Goal: Task Accomplishment & Management: Manage account settings

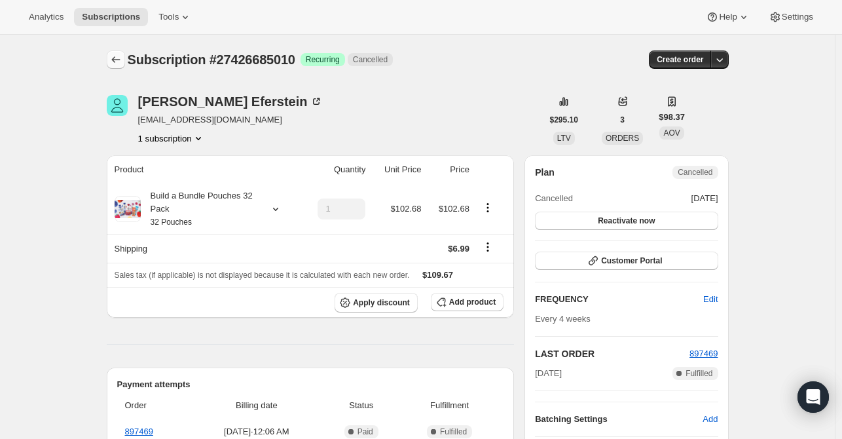
click at [120, 59] on icon "Subscriptions" at bounding box center [115, 59] width 13 height 13
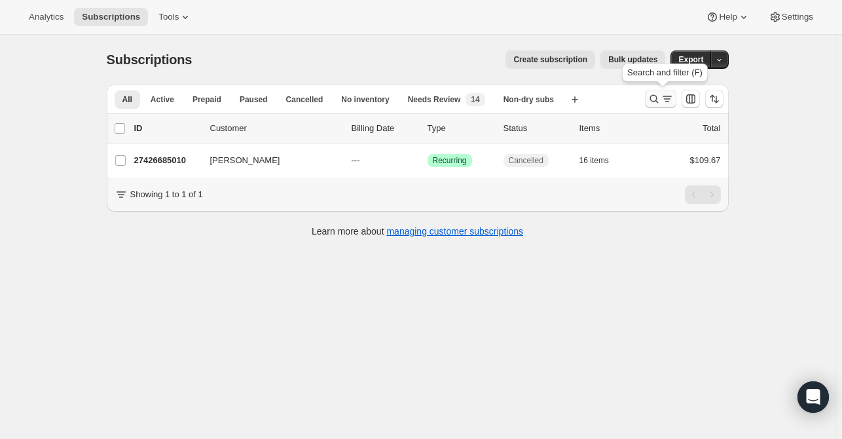
click at [658, 100] on icon "Search and filter results" at bounding box center [654, 99] width 9 height 9
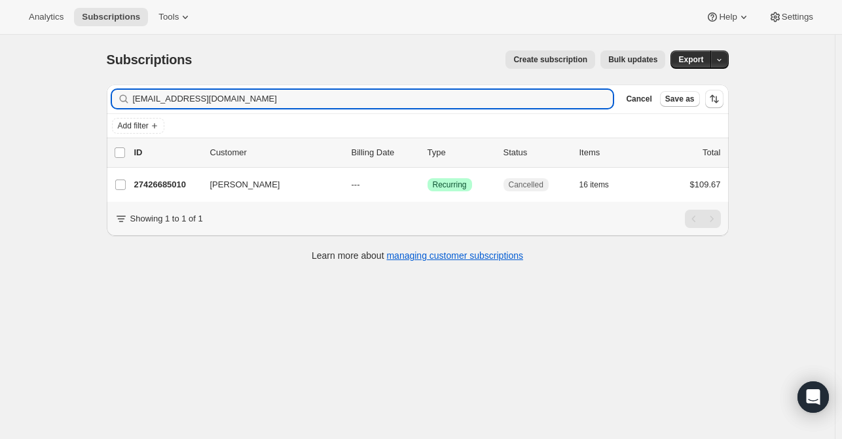
drag, startPoint x: 221, startPoint y: 101, endPoint x: 102, endPoint y: 105, distance: 118.6
click at [102, 105] on div "Filter subscribers [EMAIL_ADDRESS][DOMAIN_NAME] Clear Cancel Save as Add filter…" at bounding box center [412, 174] width 633 height 201
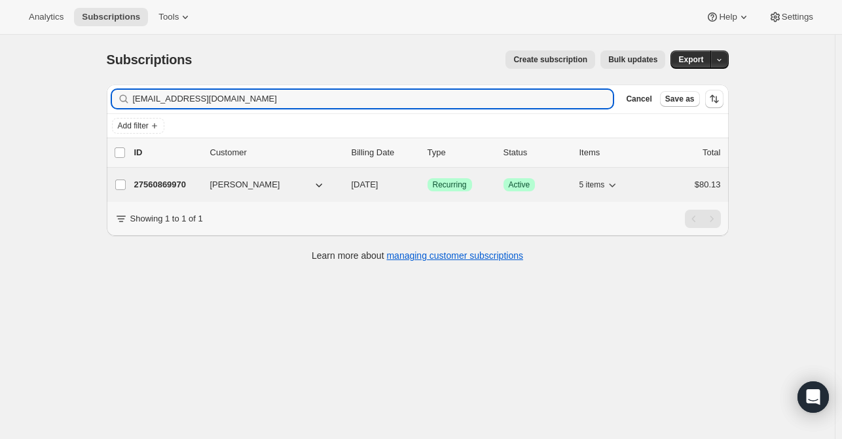
type input "[EMAIL_ADDRESS][DOMAIN_NAME]"
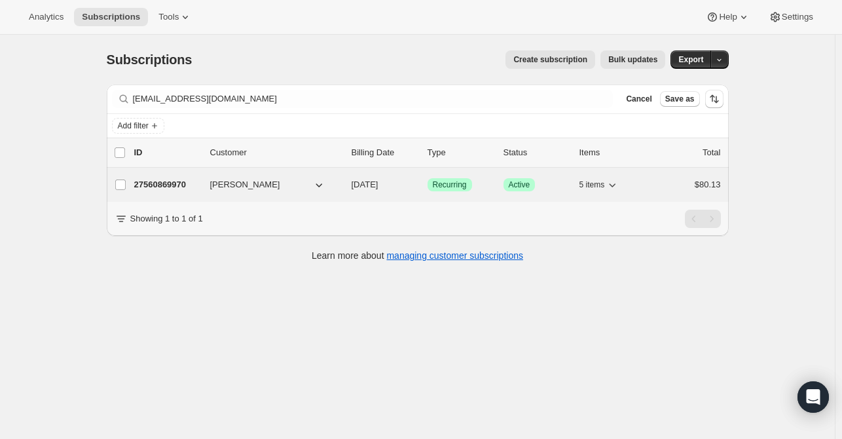
click at [155, 185] on p "27560869970" at bounding box center [166, 184] width 65 height 13
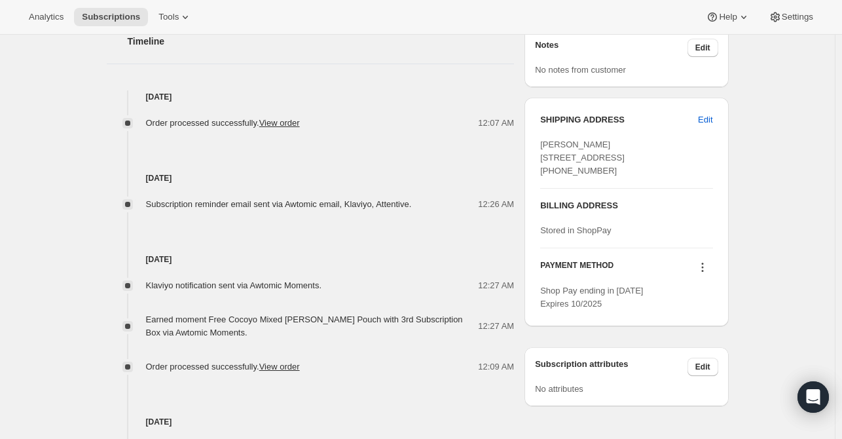
scroll to position [458, 0]
